Goal: Task Accomplishment & Management: Use online tool/utility

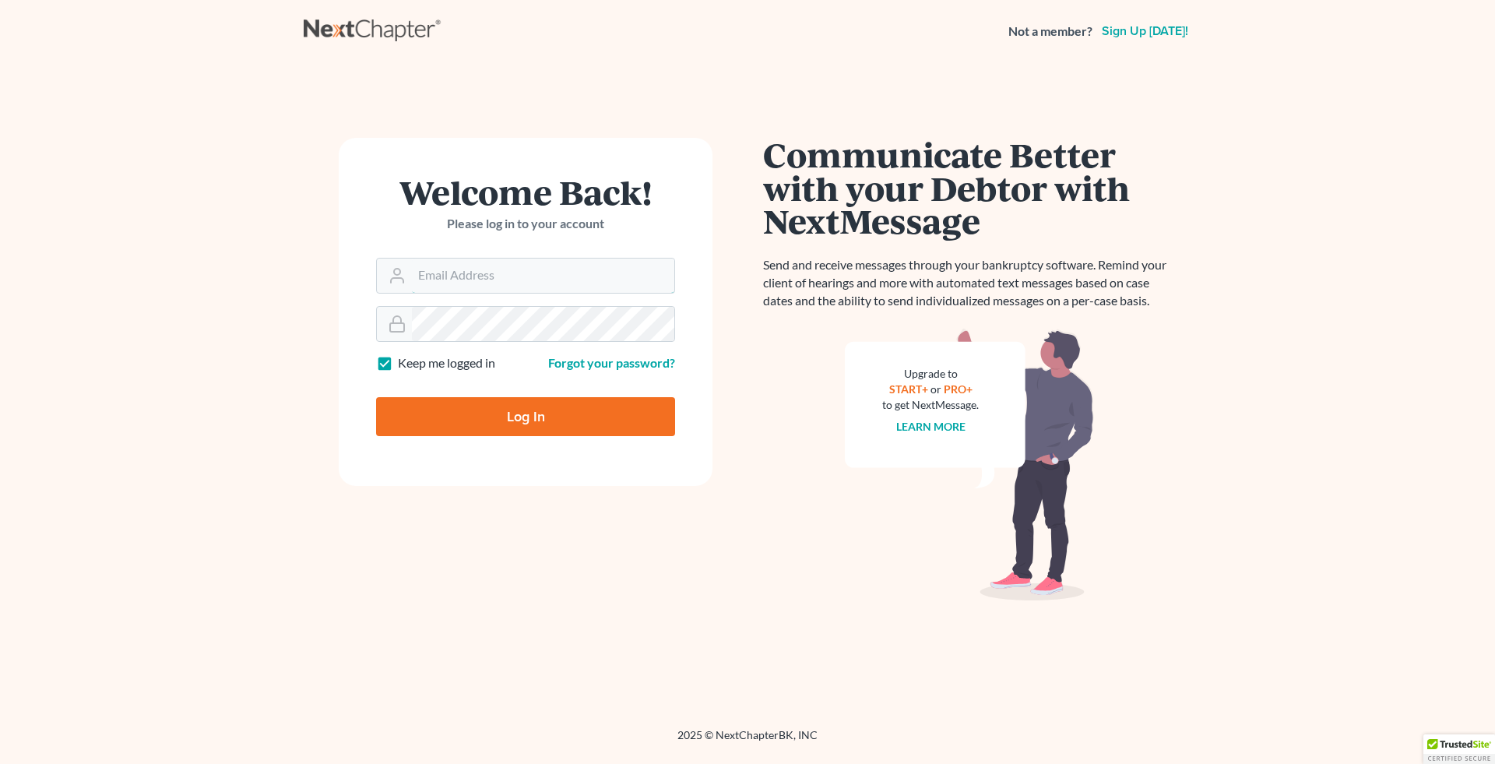
type input "[EMAIL_ADDRESS][DOMAIN_NAME]"
click at [512, 412] on input "Log In" at bounding box center [525, 416] width 299 height 39
type input "Thinking..."
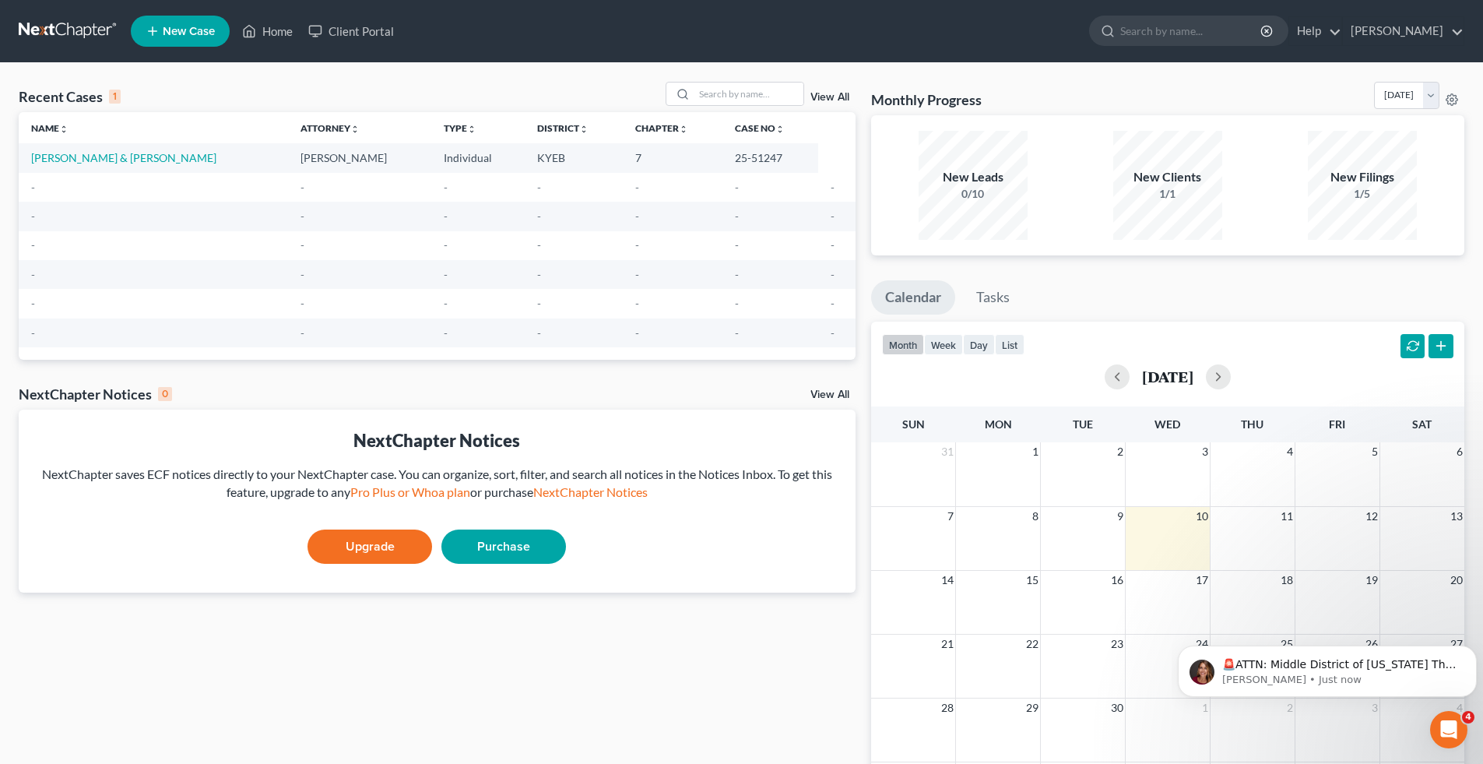
scroll to position [52, 0]
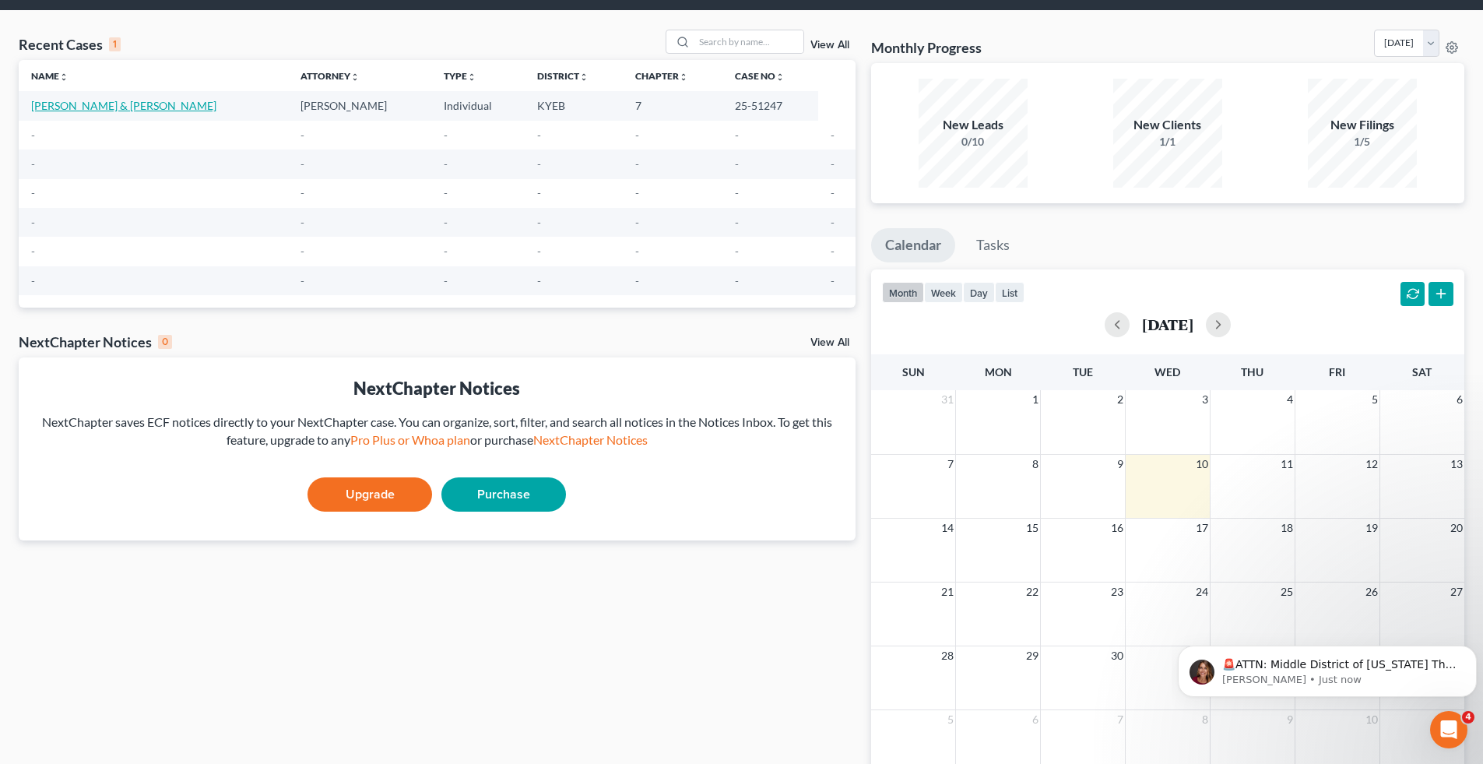
click at [131, 104] on link "[PERSON_NAME] & [PERSON_NAME]" at bounding box center [123, 105] width 185 height 13
select select "6"
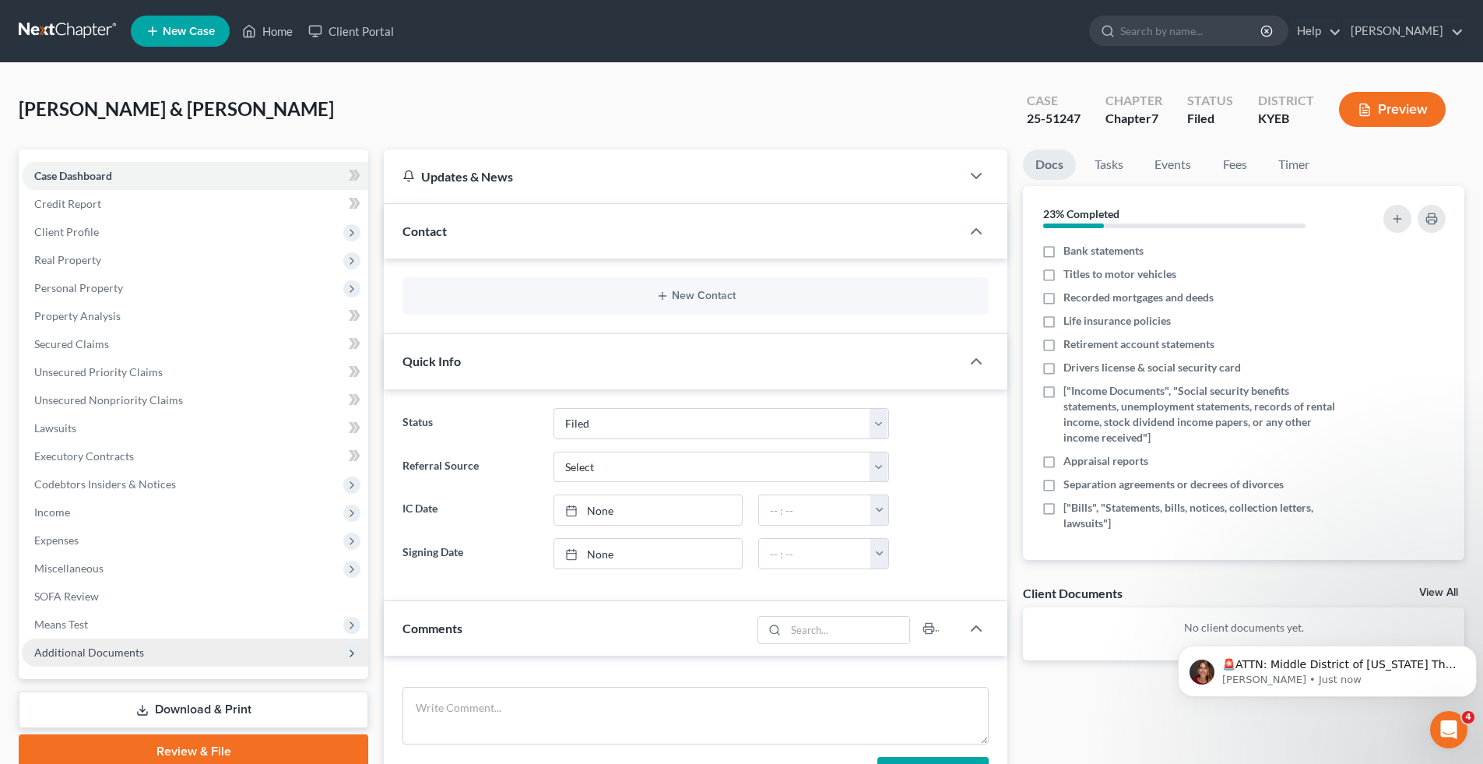
click at [97, 648] on span "Additional Documents" at bounding box center [89, 651] width 110 height 13
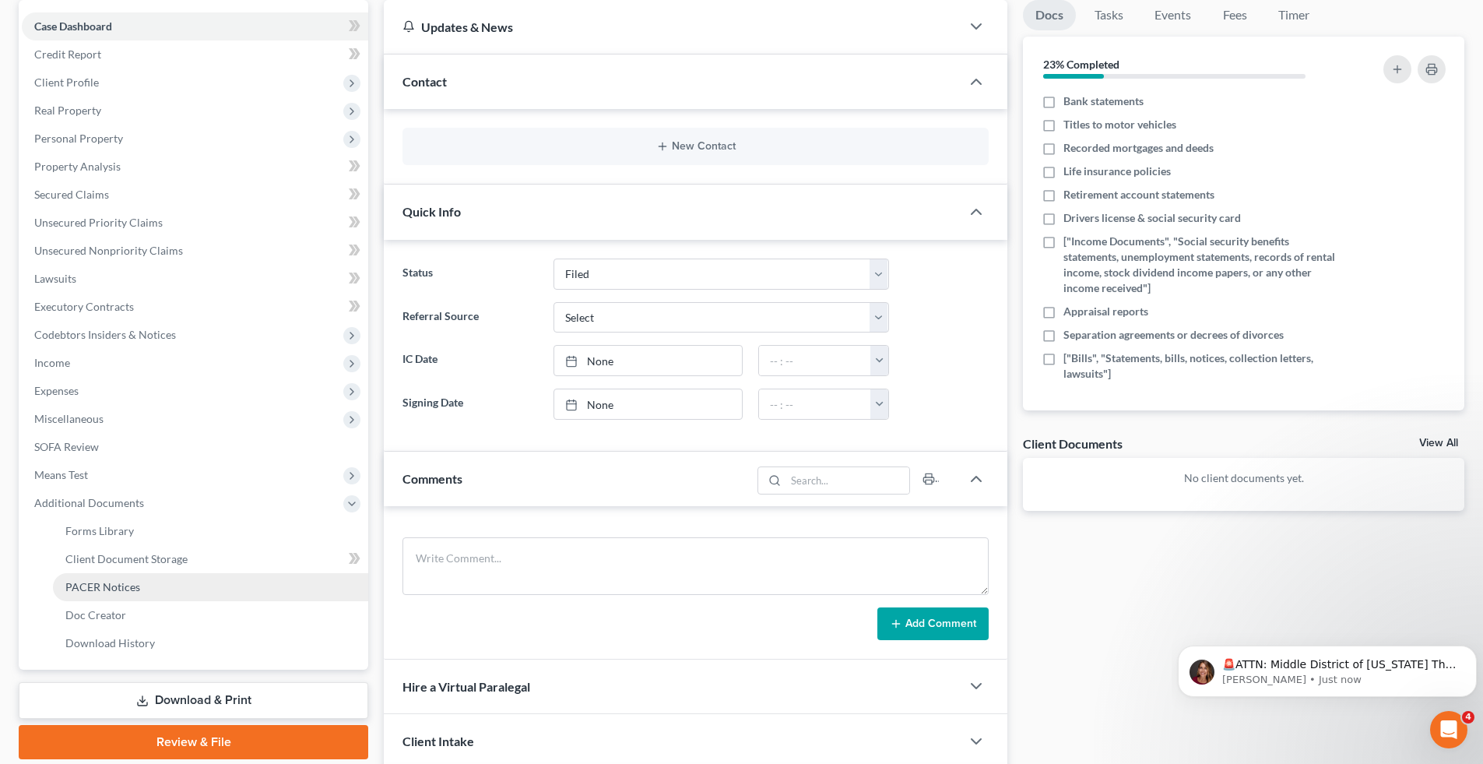
scroll to position [156, 0]
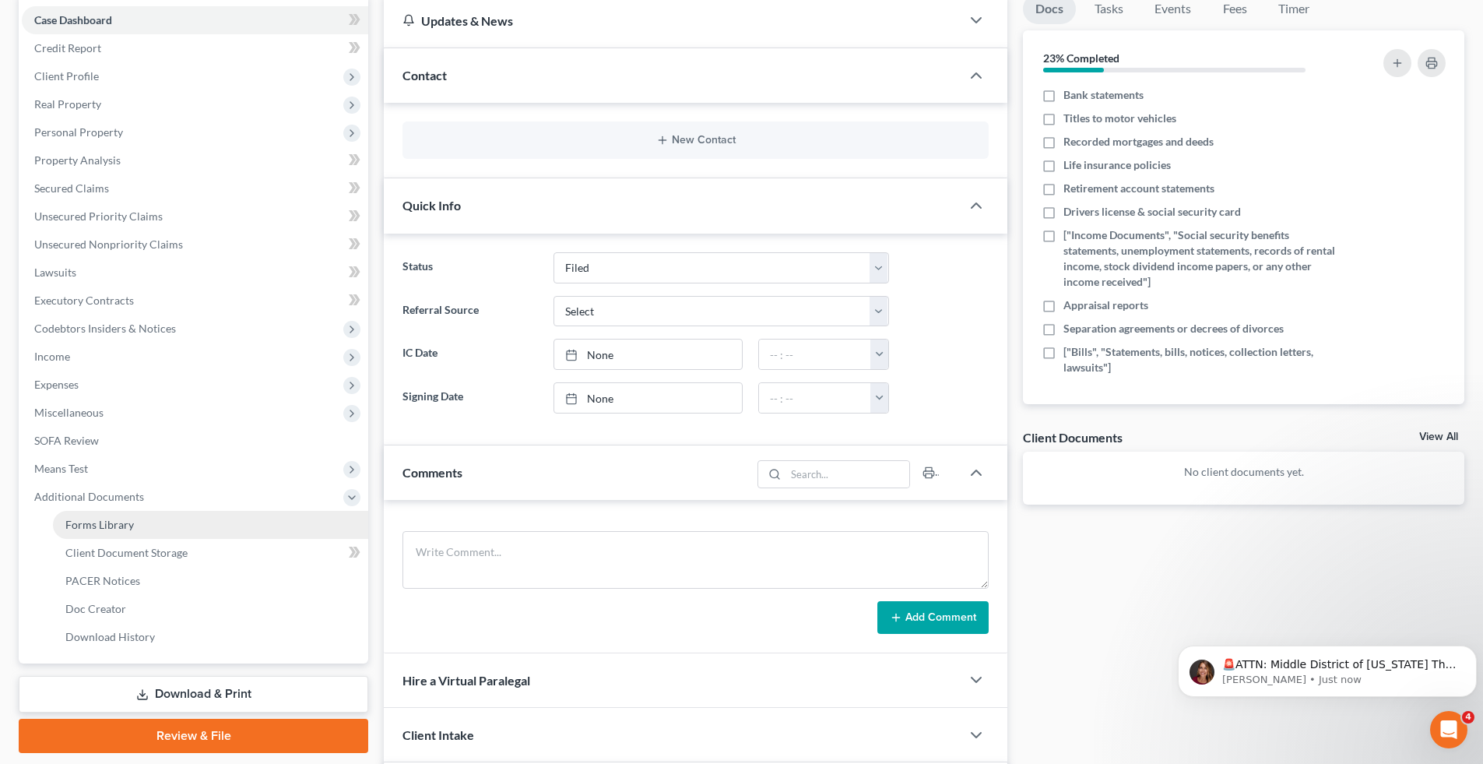
click at [139, 528] on link "Forms Library" at bounding box center [210, 525] width 315 height 28
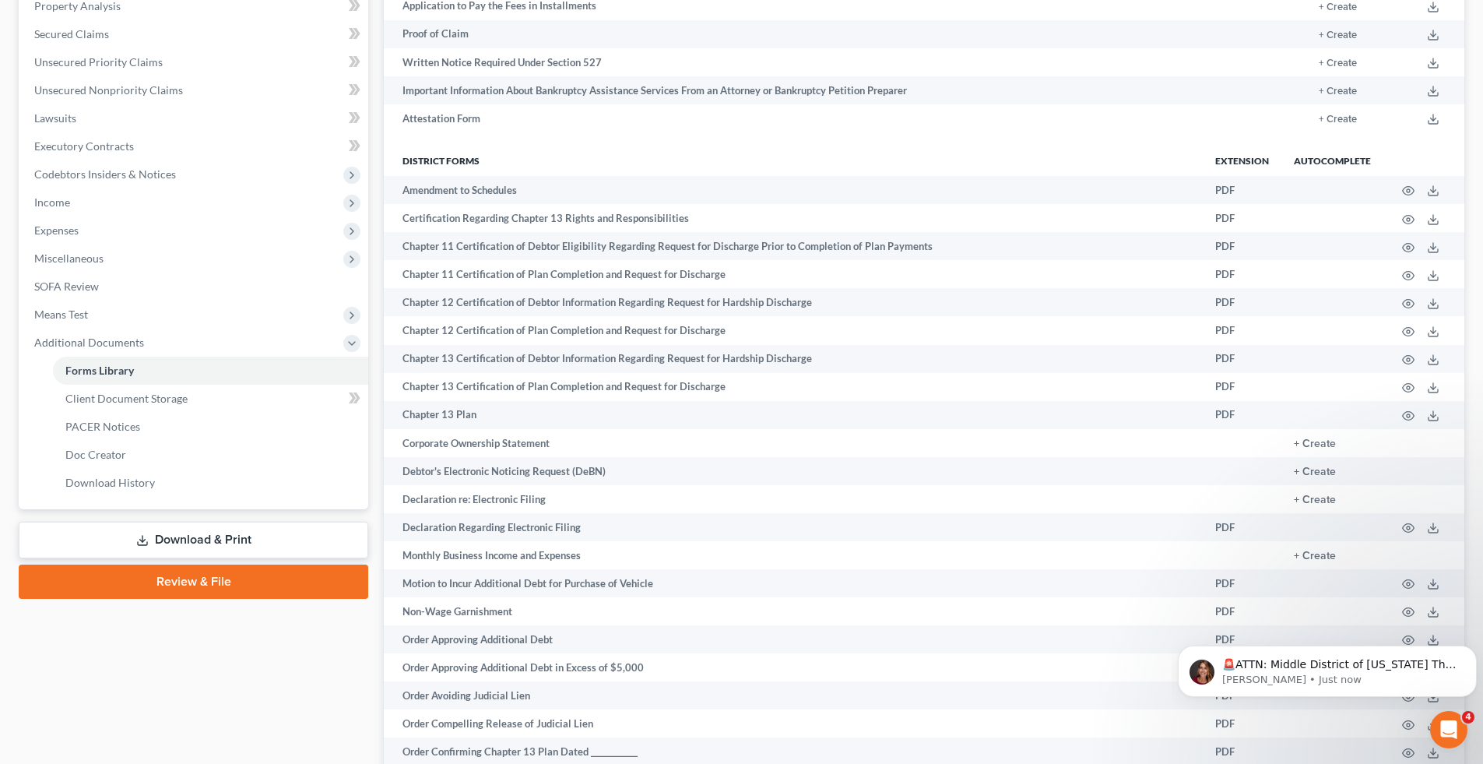
scroll to position [259, 0]
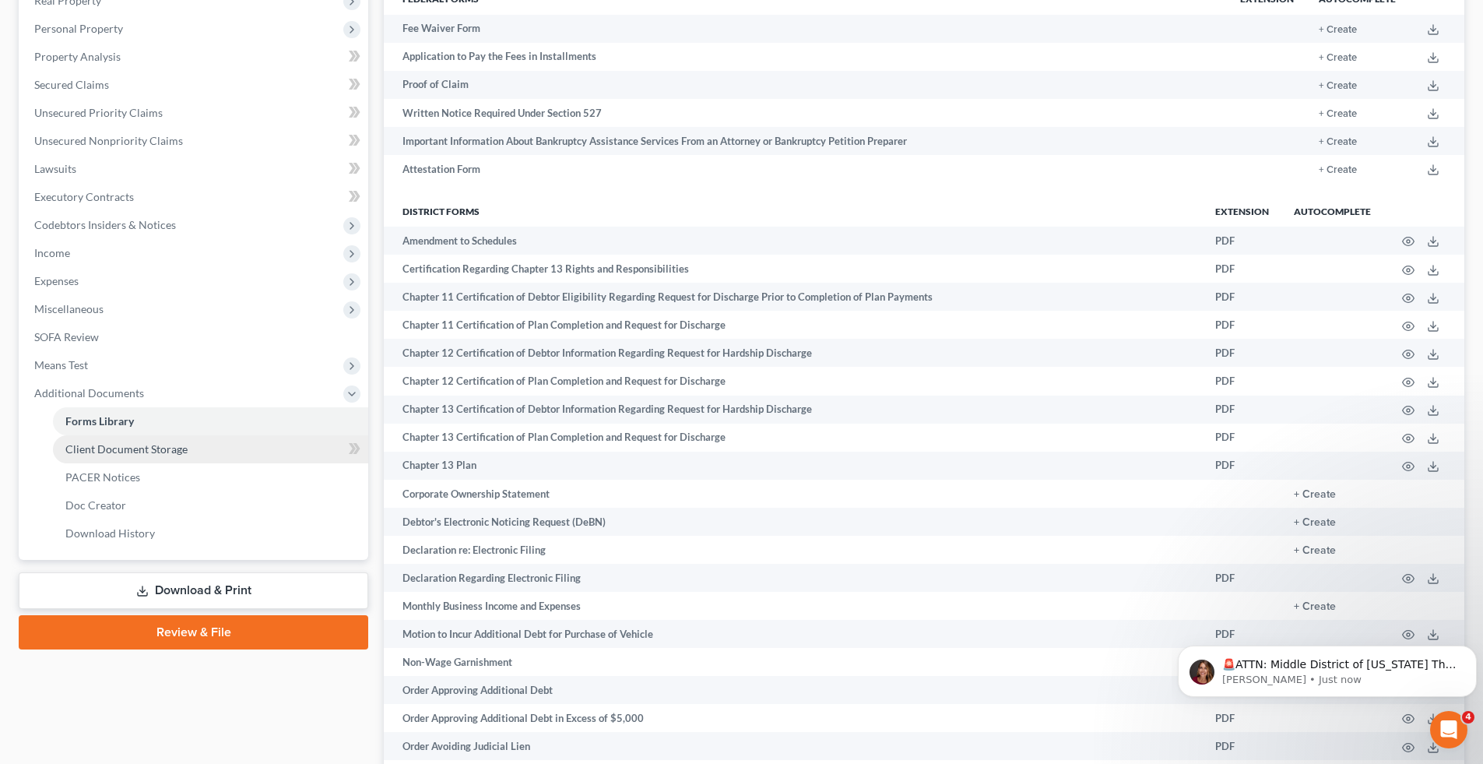
click at [191, 448] on link "Client Document Storage" at bounding box center [210, 449] width 315 height 28
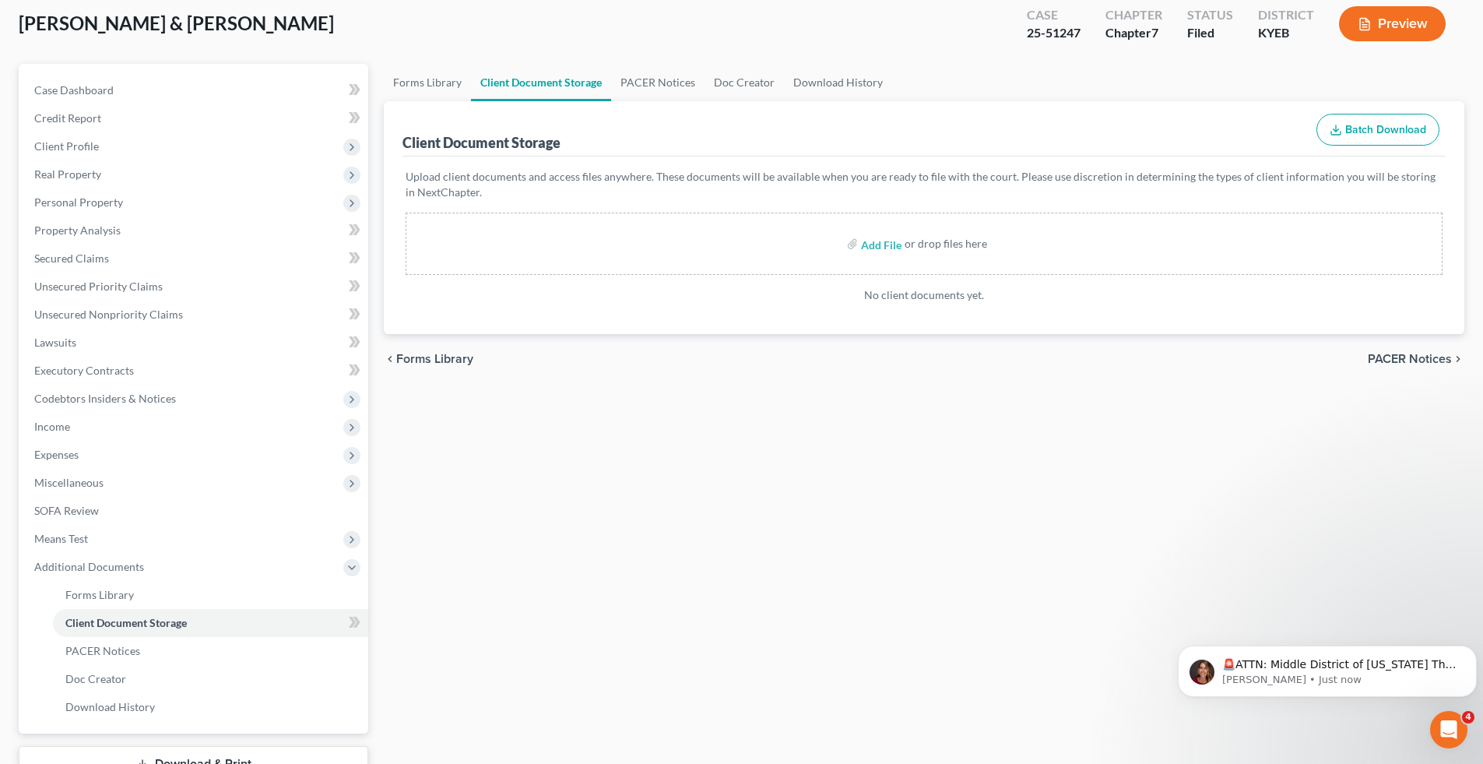
scroll to position [156, 0]
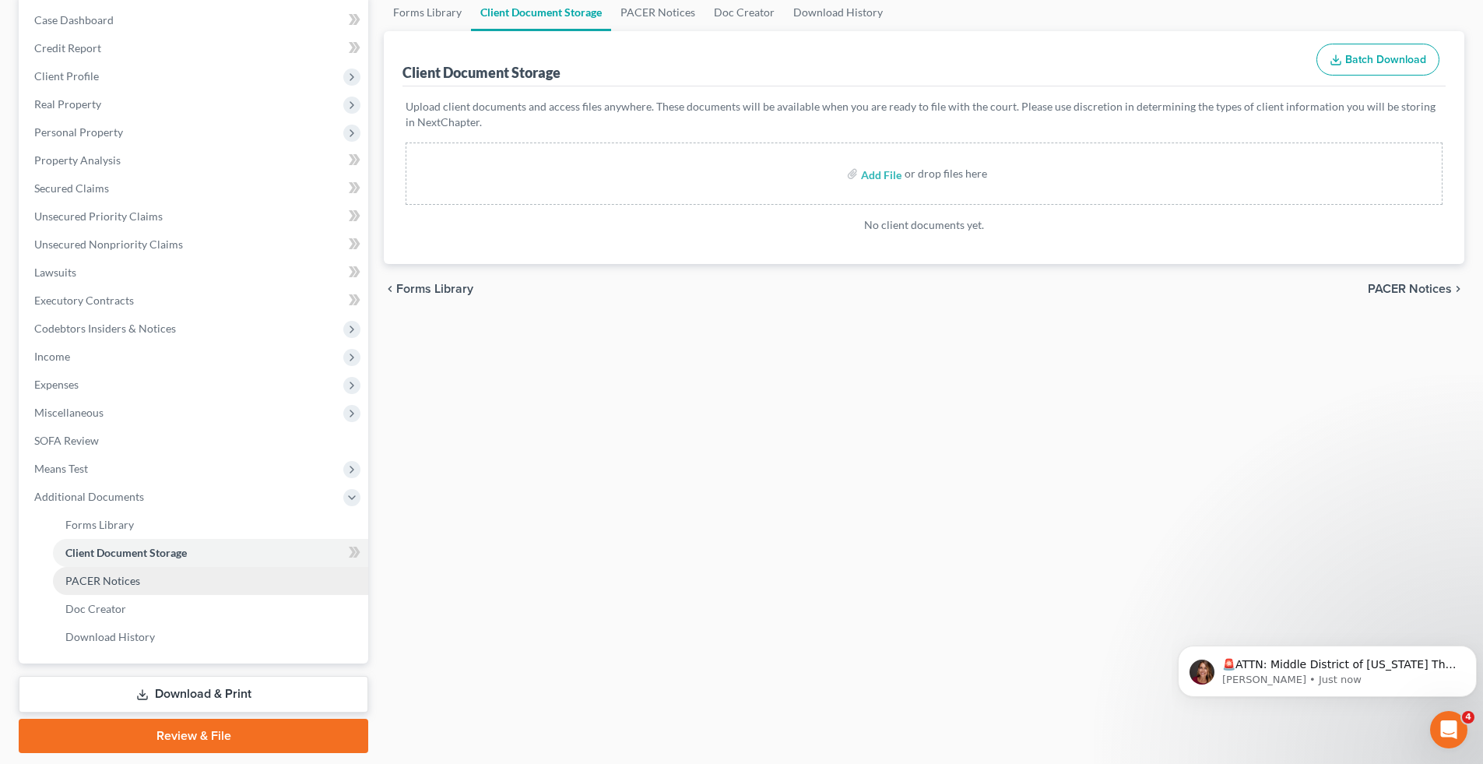
click at [213, 583] on link "PACER Notices" at bounding box center [210, 581] width 315 height 28
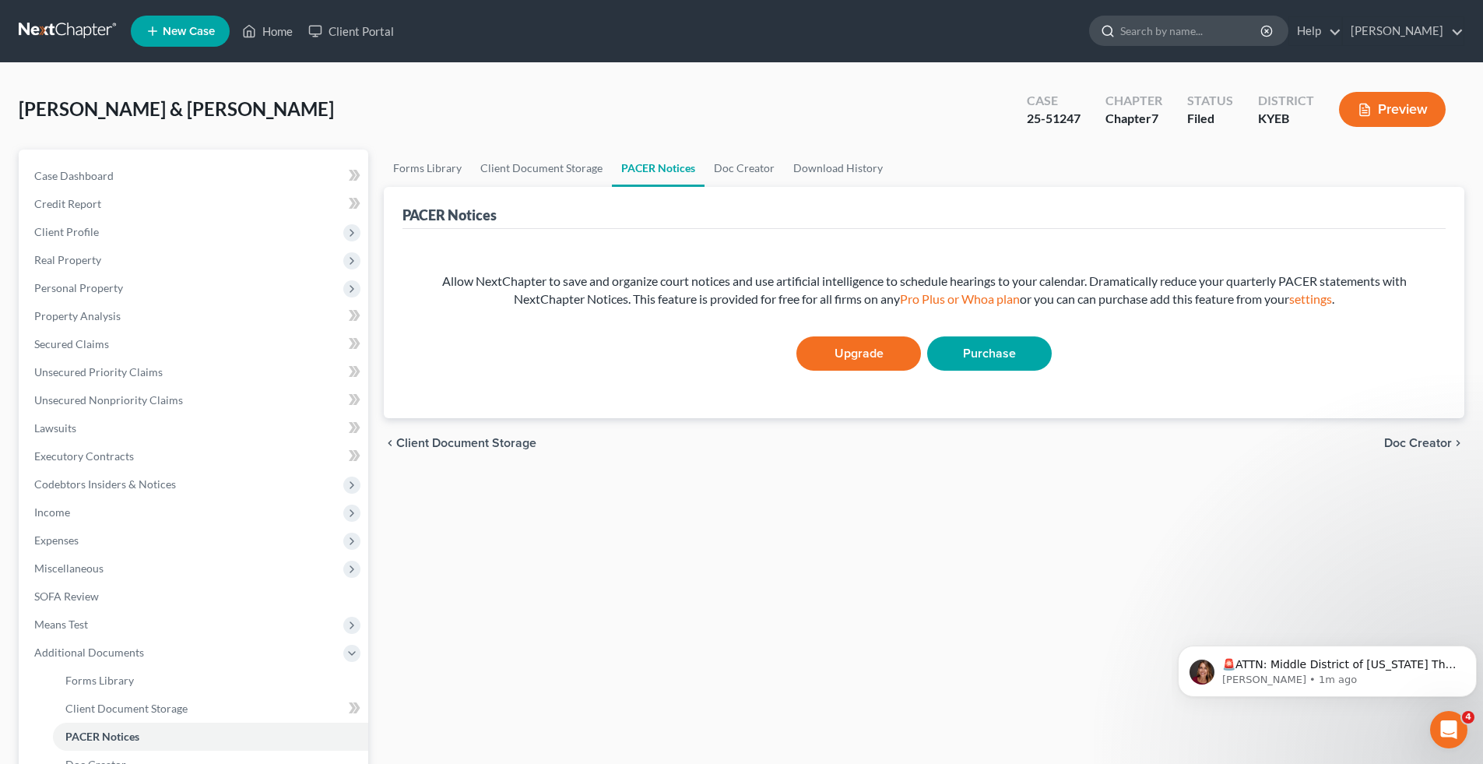
click at [1147, 33] on input "search" at bounding box center [1191, 30] width 142 height 29
type input "c"
